Goal: Information Seeking & Learning: Learn about a topic

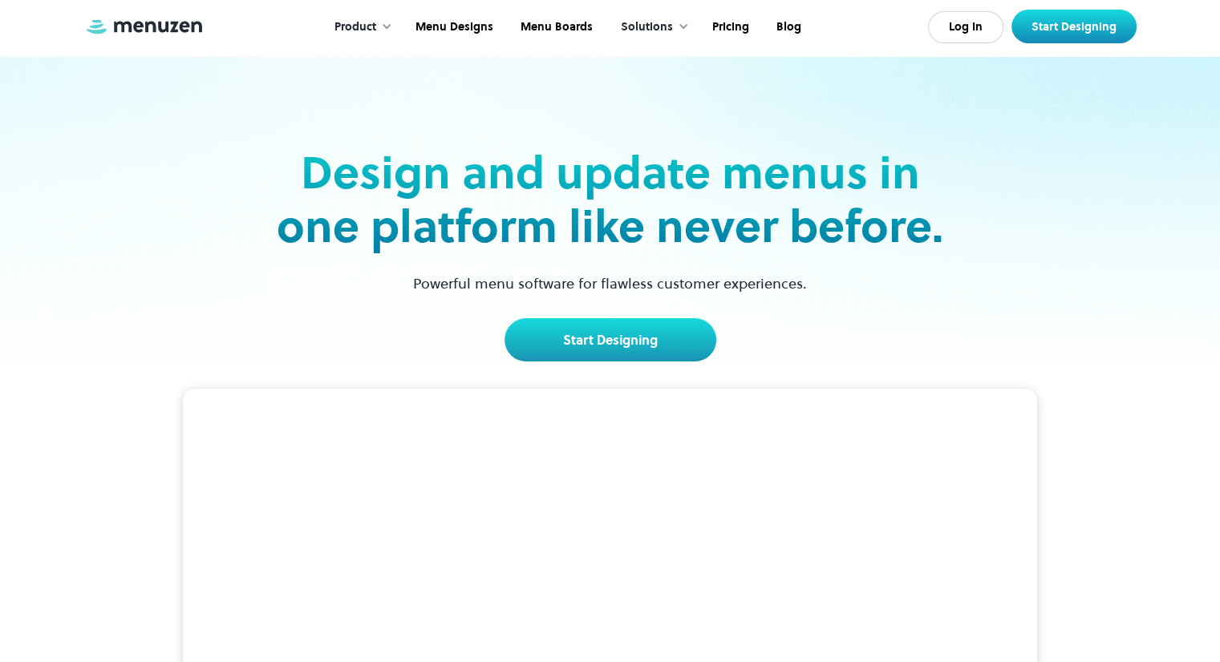
click at [657, 26] on div "Solutions" at bounding box center [647, 27] width 52 height 18
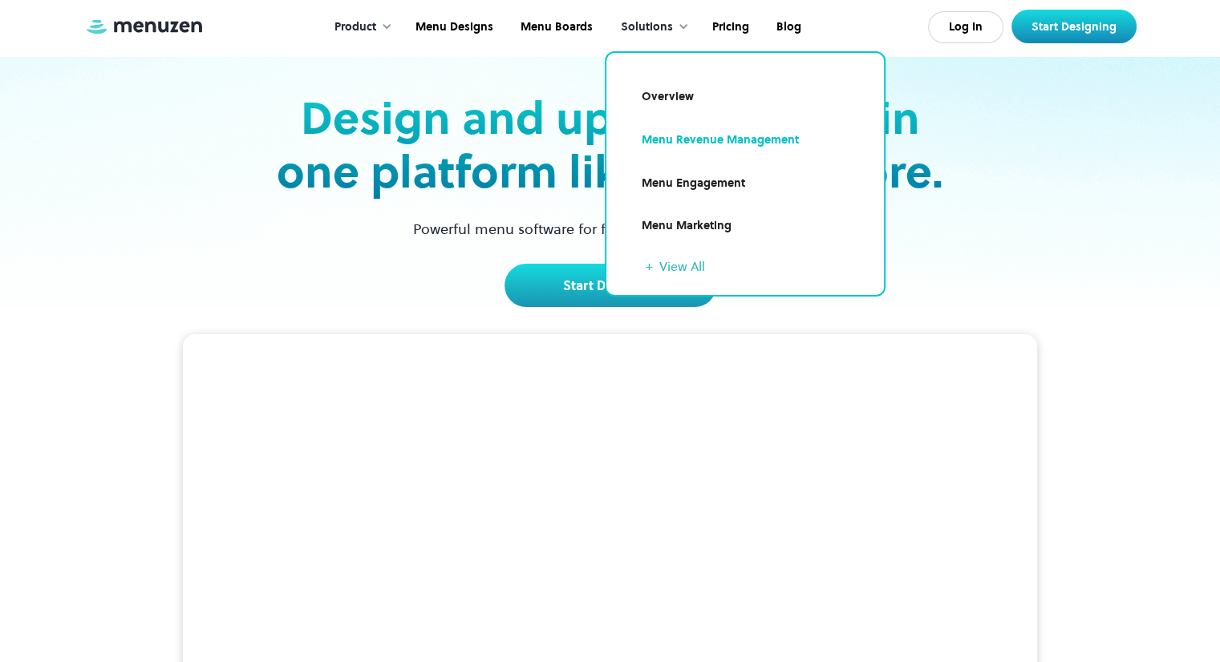
scroll to position [57, 0]
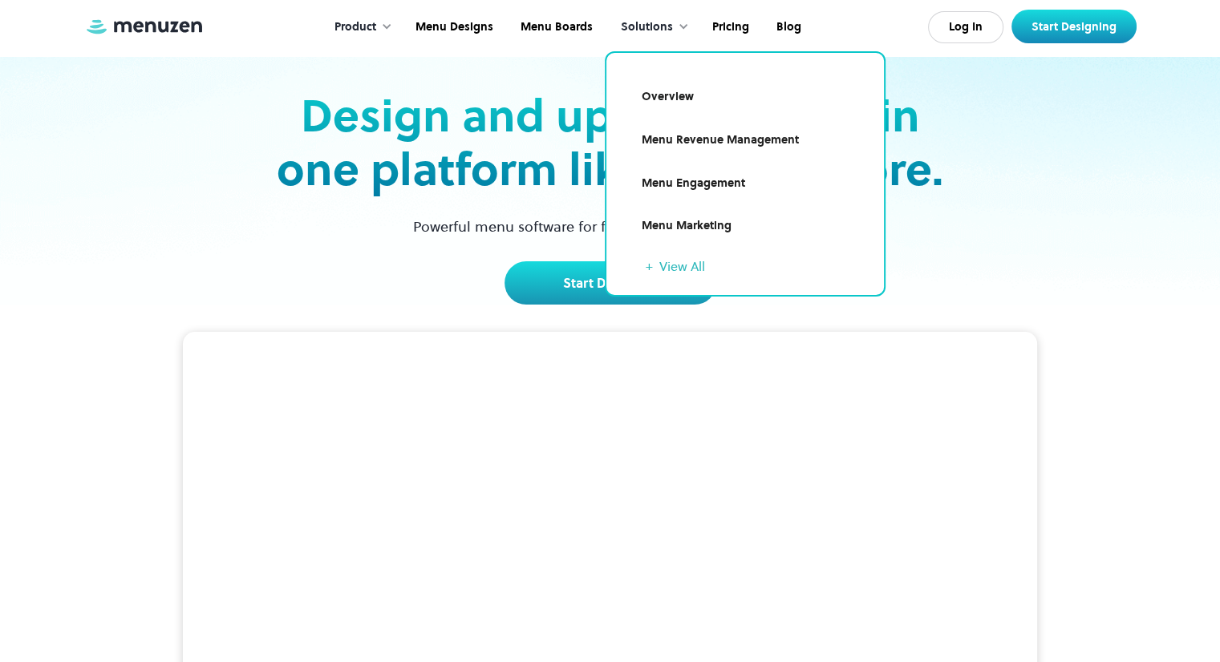
click at [680, 99] on link "Overview" at bounding box center [744, 97] width 239 height 37
click at [373, 26] on div "Product" at bounding box center [355, 27] width 42 height 18
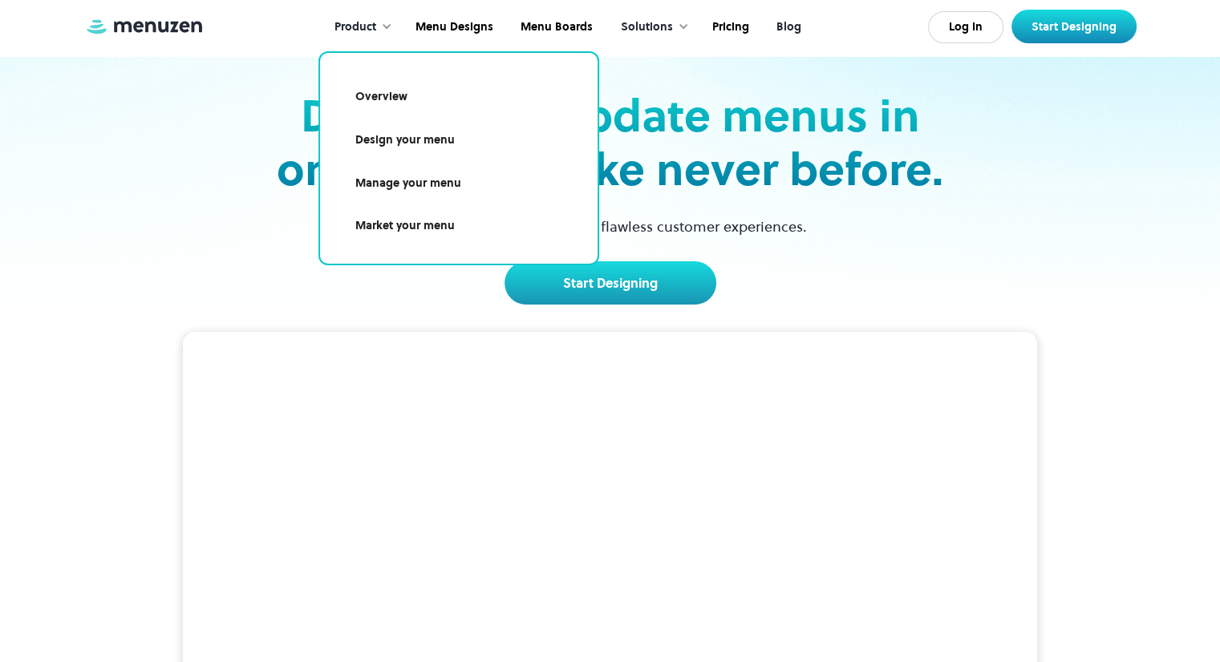
click at [783, 22] on link "Blog" at bounding box center [787, 27] width 52 height 50
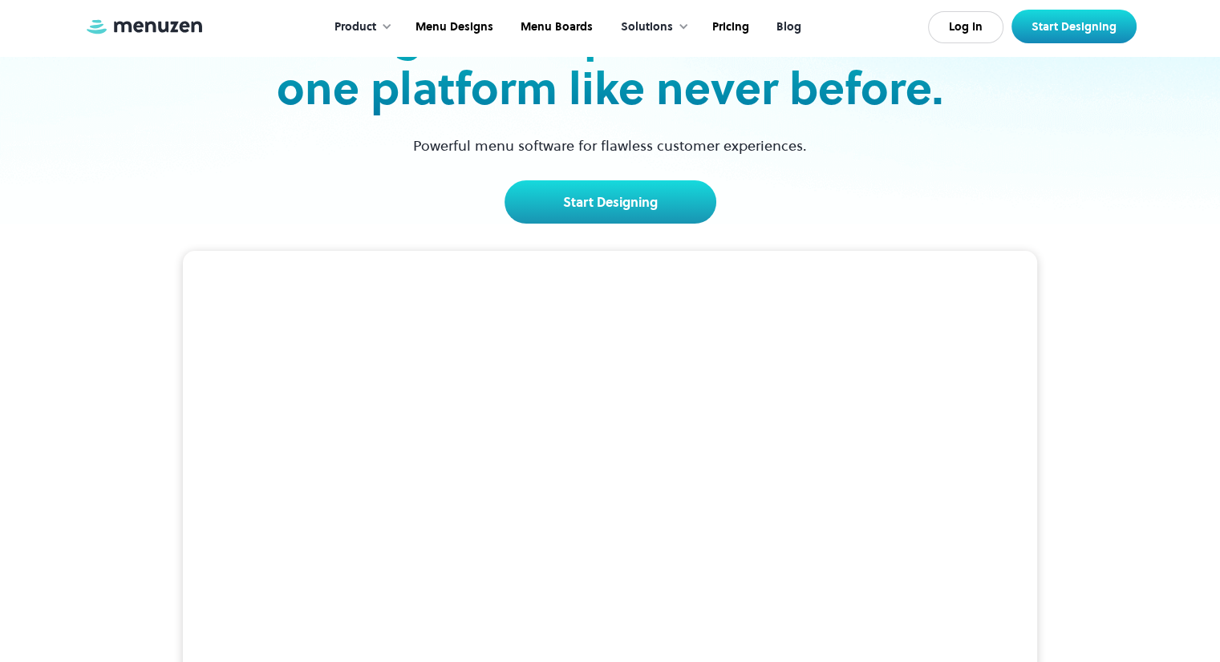
scroll to position [137, 0]
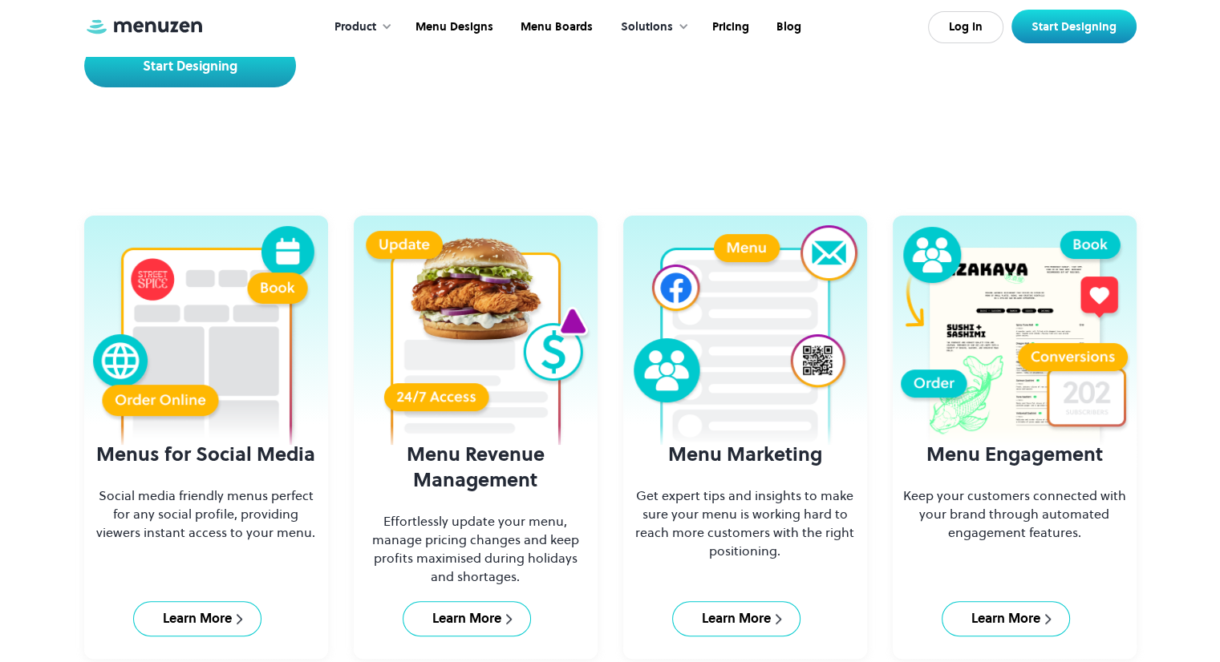
scroll to position [419, 0]
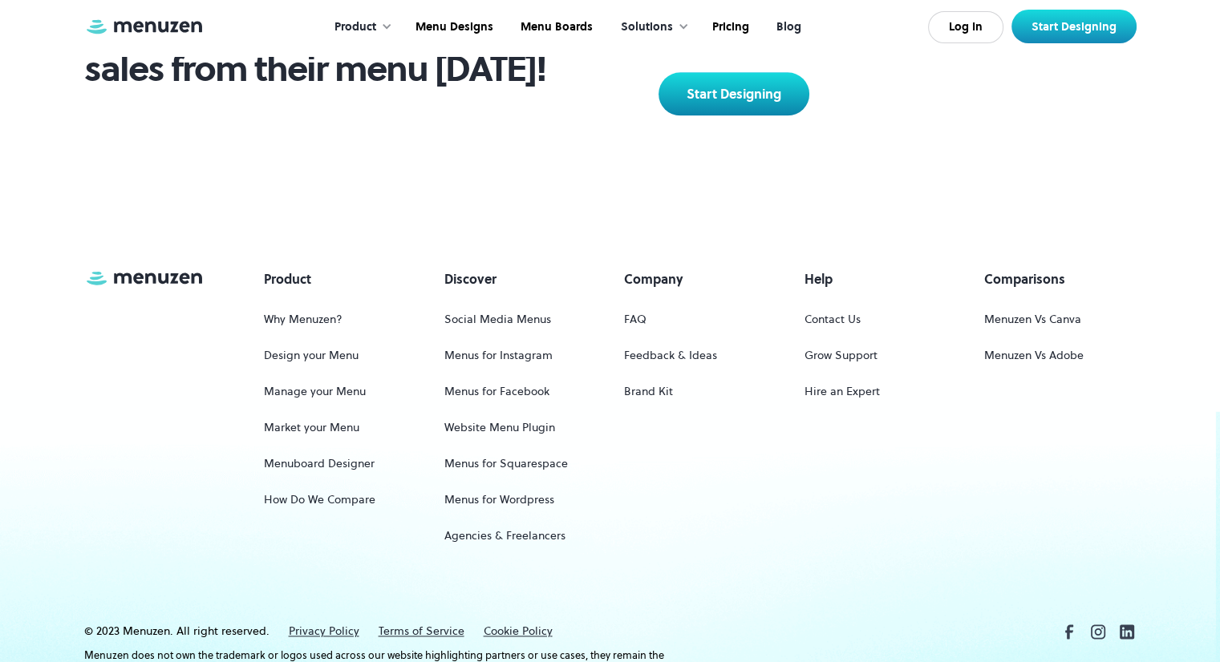
scroll to position [2008, 0]
click at [817, 564] on div "Product Why Menuzen? Design your Menu Manage your Menu Market your Menu Menuboa…" at bounding box center [610, 445] width 1052 height 352
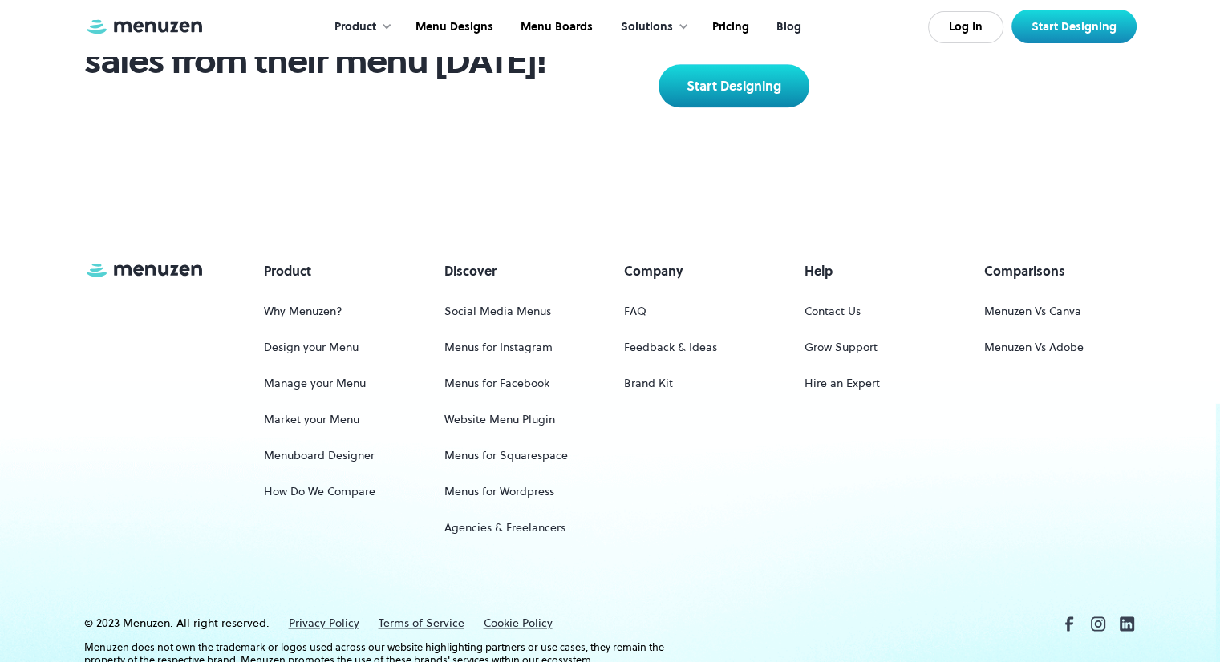
scroll to position [2017, 0]
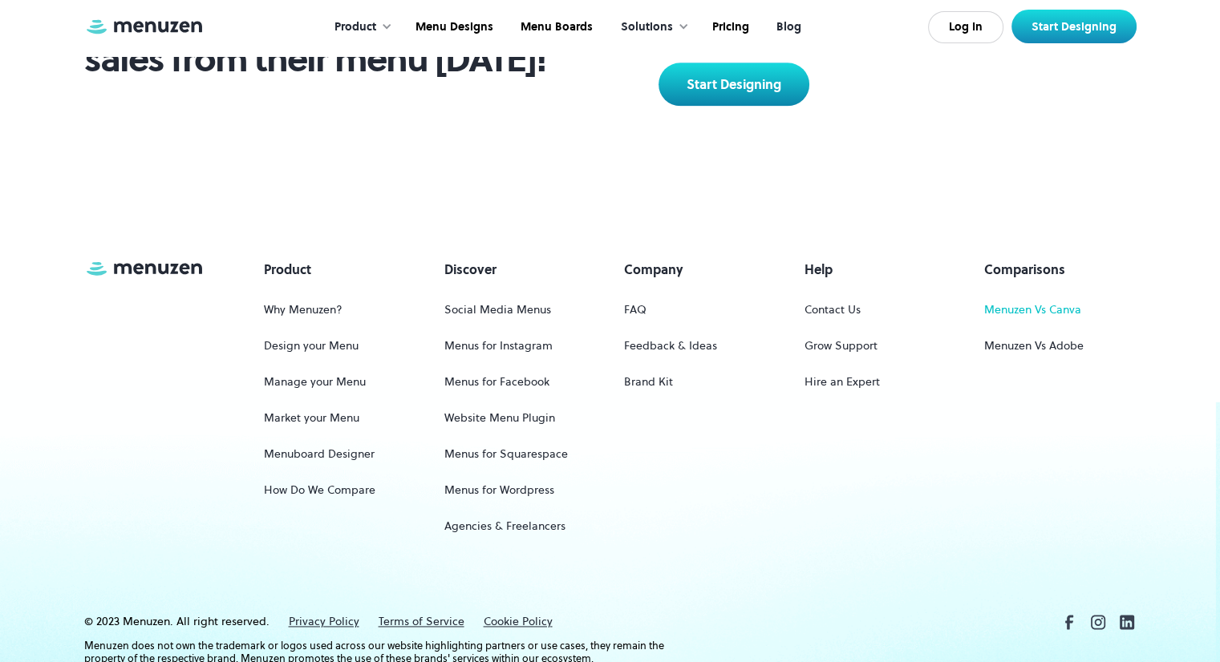
click at [1070, 296] on link "Menuzen Vs Canva" at bounding box center [1032, 310] width 97 height 30
click at [1058, 332] on link "Menuzen Vs Adobe" at bounding box center [1033, 346] width 99 height 30
click at [327, 297] on link "Why Menuzen?" at bounding box center [303, 310] width 79 height 30
click at [285, 367] on link "Manage your Menu" at bounding box center [315, 382] width 102 height 30
click at [295, 403] on link "Market your Menu" at bounding box center [311, 418] width 95 height 30
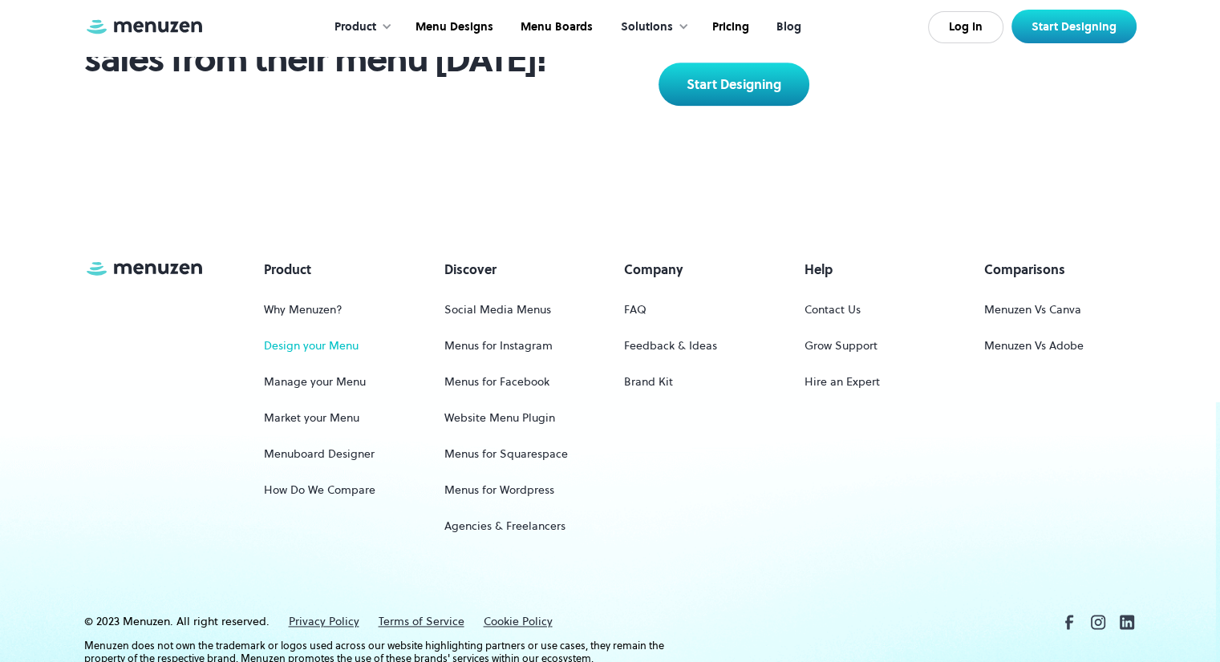
click at [309, 334] on link "Design your Menu" at bounding box center [311, 346] width 95 height 30
click at [326, 439] on link "Menuboard Designer" at bounding box center [319, 454] width 111 height 30
click at [757, 512] on div "Product Why Menuzen? Design your Menu Manage your Menu Market your Menu Menuboa…" at bounding box center [610, 404] width 1052 height 288
click at [513, 404] on link "Website Menu Plugin" at bounding box center [499, 418] width 111 height 30
click at [509, 367] on link "Menus for Facebook" at bounding box center [496, 382] width 105 height 30
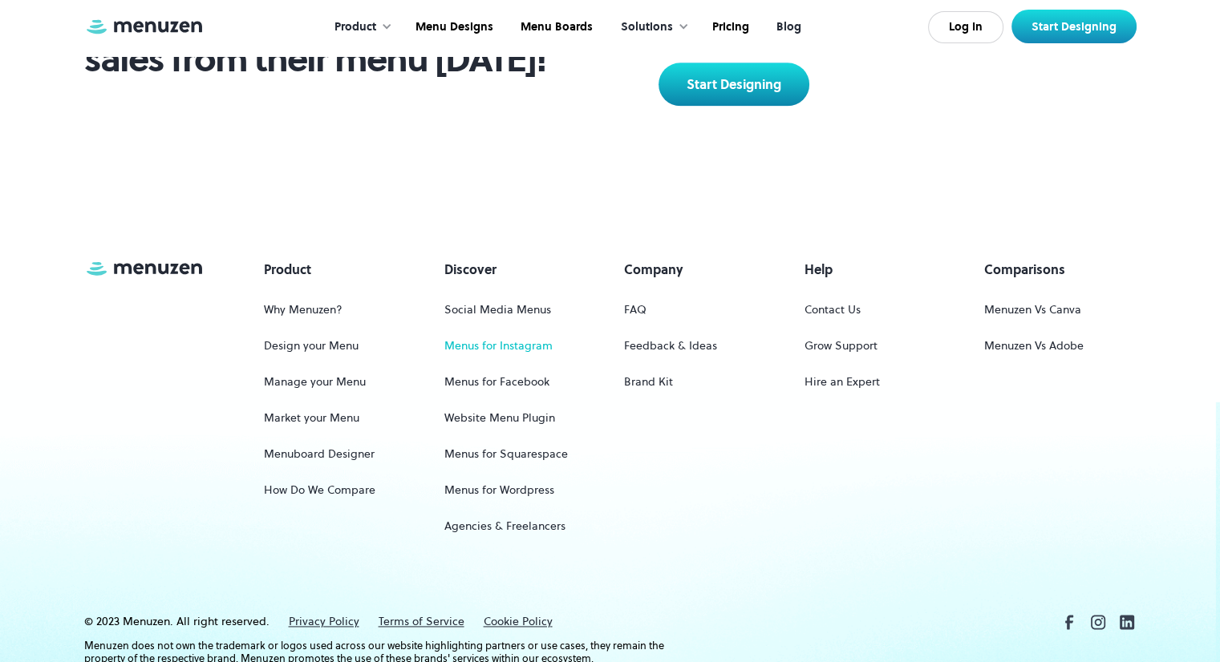
click at [504, 332] on link "Menus for Instagram" at bounding box center [498, 346] width 108 height 30
click at [512, 443] on link "Menus for Squarespace" at bounding box center [505, 454] width 123 height 30
click at [513, 476] on link "Menus for Wordpress" at bounding box center [499, 490] width 110 height 30
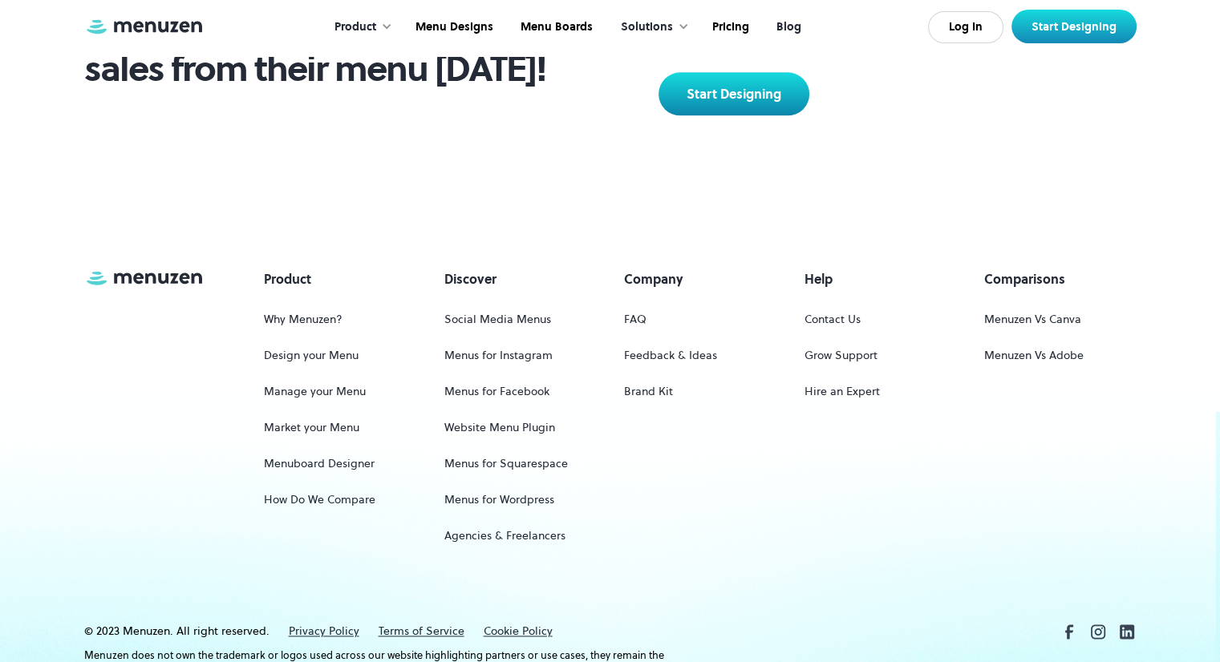
scroll to position [2008, 0]
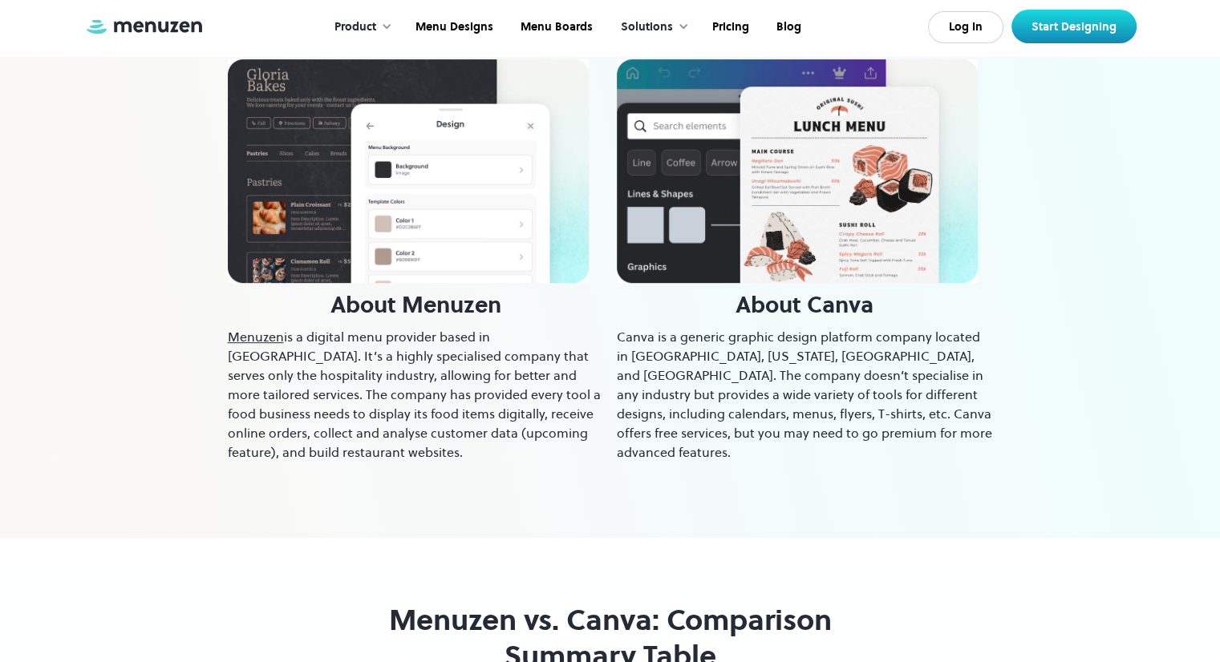
scroll to position [763, 0]
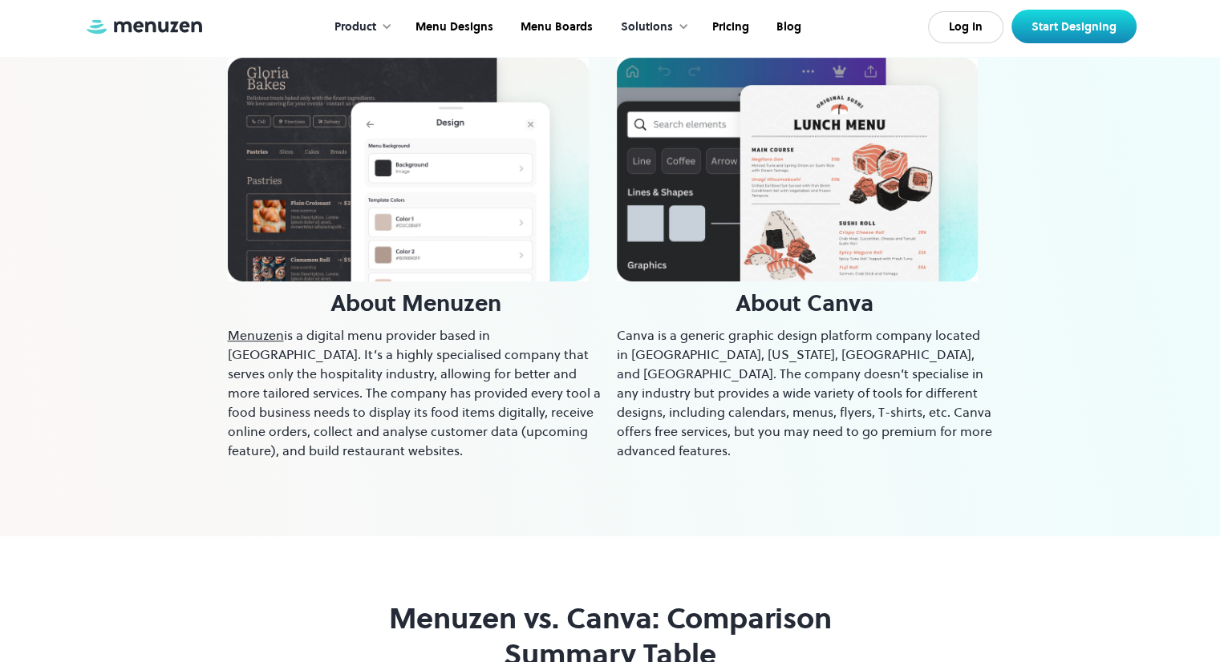
click at [1143, 366] on div "Menuzen vs Canva: An Overview Before getting stuck into the comparison of the t…" at bounding box center [610, 223] width 1220 height 626
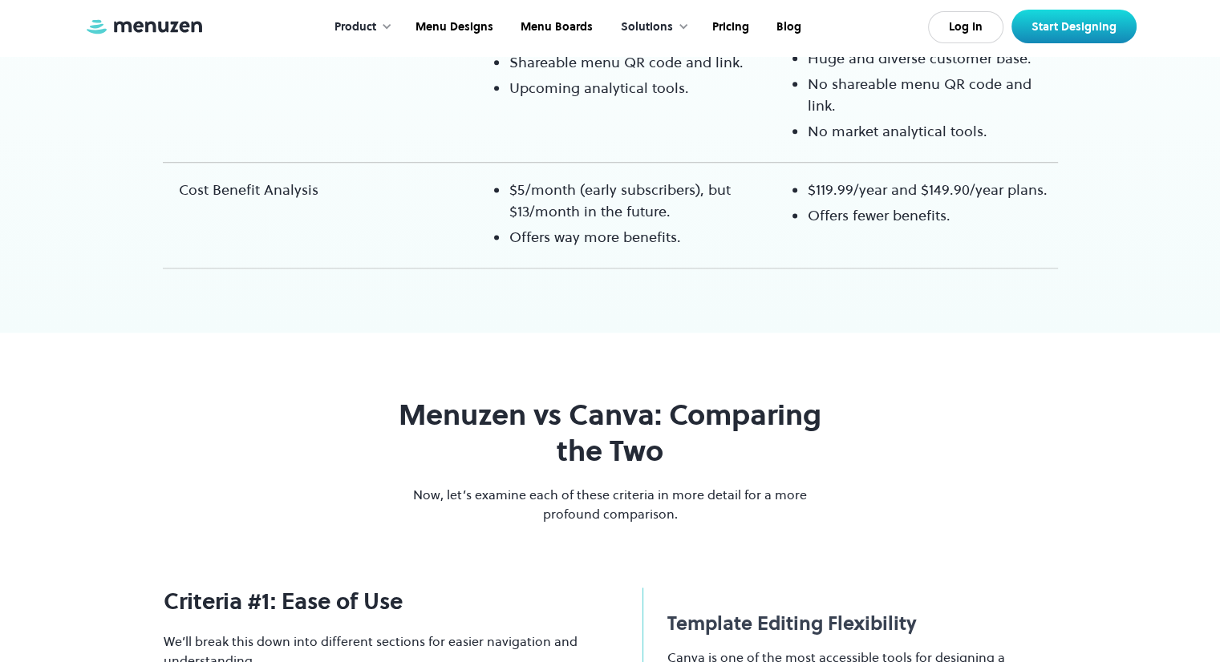
scroll to position [2110, 0]
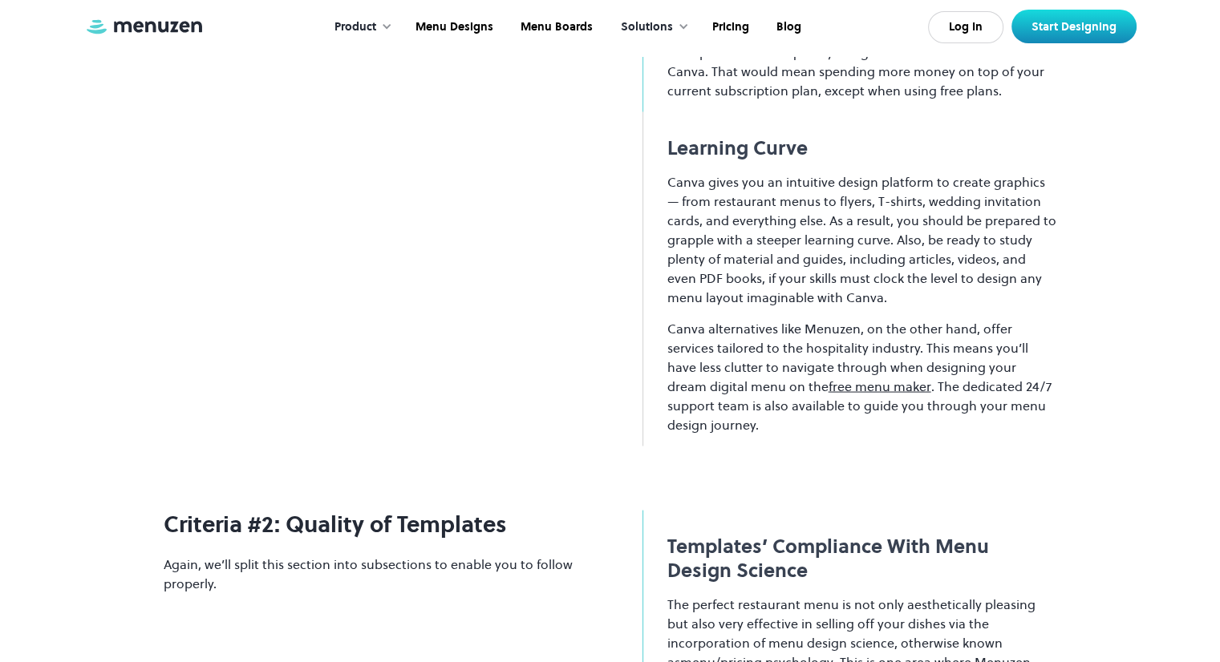
scroll to position [3177, 0]
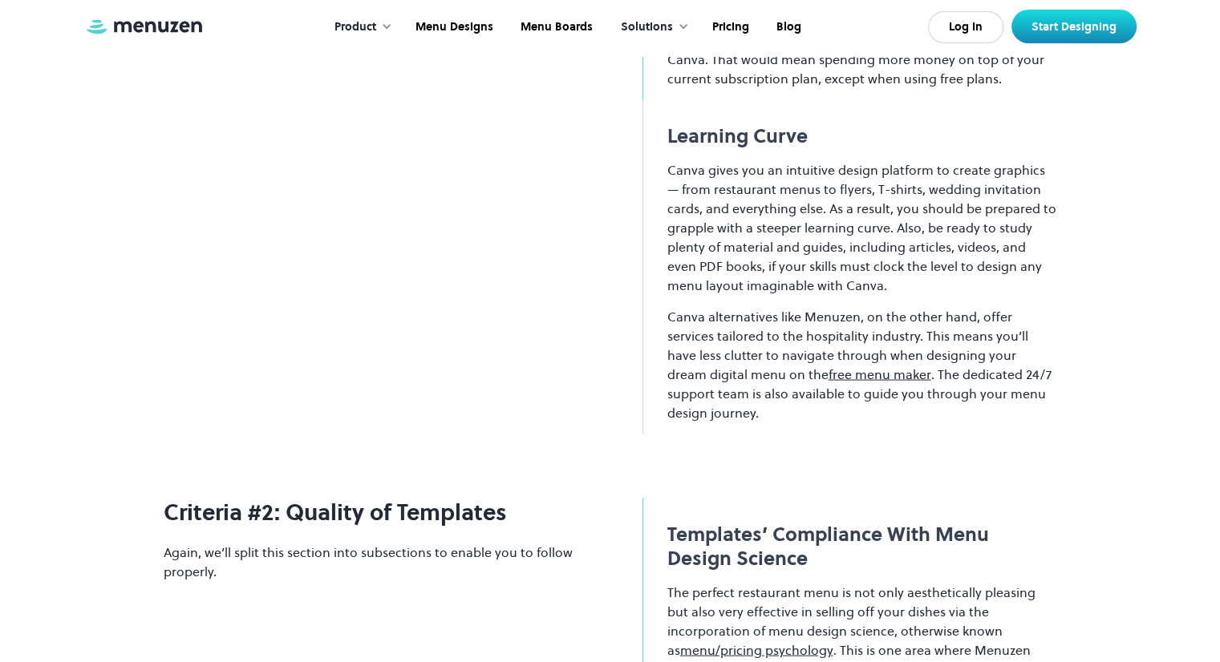
click at [879, 521] on strong "Templates’ Compliance With Menu Design Science" at bounding box center [828, 546] width 322 height 51
